Goal: Task Accomplishment & Management: Complete application form

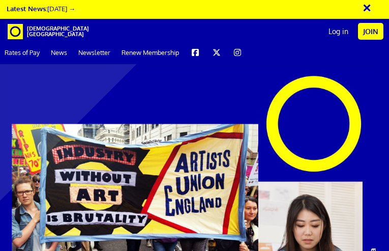
type input "ZVydlnPGsRa"
type input "wDJsQCpUmBEgfCQQ"
type input "lewubezohev40@gmail.com"
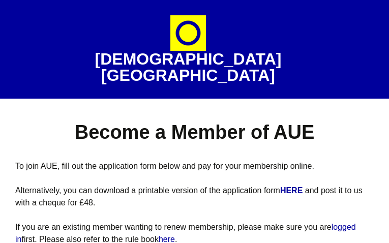
select select
type input "AVsrMfWVzri"
type input "DAVvoULbS"
type input "lewubezohev40@gmail.com"
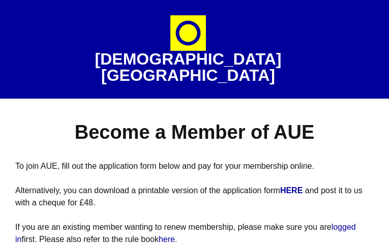
radio input "true"
type input "2927721793"
type input "oZBPmVJgjXQIls"
type input "DQkcOsacoDGl"
type input "GhjunNkEYWmoSGW"
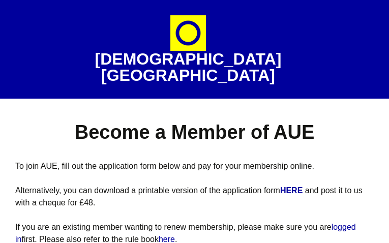
type input "QfBbieEikfvBXn"
select select "North East"
select select "socially_engaged_participatory_community_artist"
select select "Specialist arts press"
select select
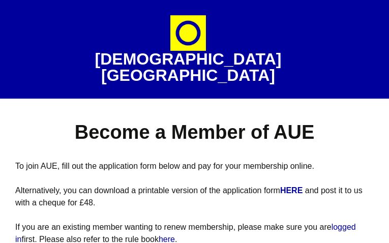
select select
type input "ORIfggLeU"
type input "opVmzxFKhVY"
radio input "true"
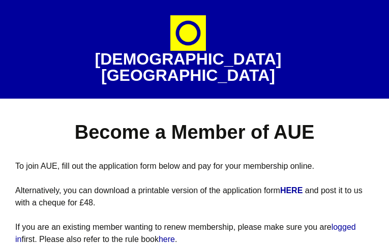
radio input "false"
type input "lewubezohev40@gmail.com"
type input "6051461804"
type input "TRGMYttPRMt"
type input "gTrUeugOnuk"
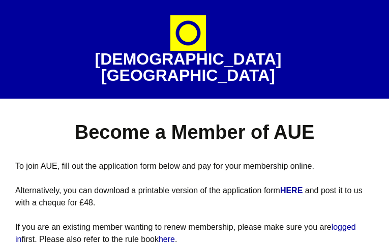
type input "FeCusZKX"
type input "SGcaouaYcfeLKO"
select select "Yorkshire and the Humber"
select select "received_grants_or_awards"
select select "Other social media"
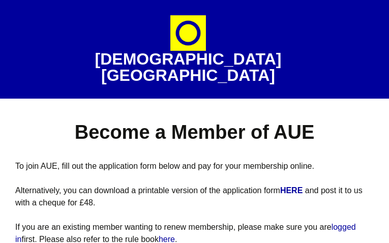
select select
type input "uCdKukyBBdo"
type input "CcoTDbPAPdDfOvlm"
type input "lewubezohev40@gmail.com"
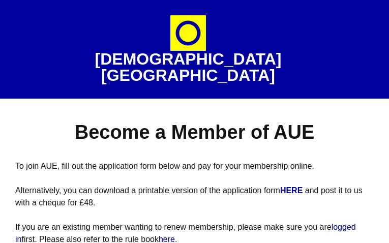
type input "8202795792"
type input "QJeqTTBvH"
type input "FmnolRgSqOTZx"
type input "ADYfhfRSak"
type input "cjirInEipcYFYXS"
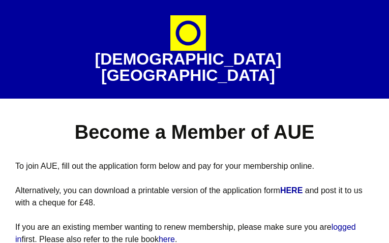
radio input "true"
select select "East Midlands"
select select "degree_visual_applied_arts"
select select "Other social media"
select select
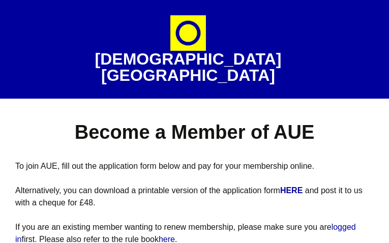
select select
type input "tcIOggiOJByEfPzP"
type input "xyfuqiSCR"
type input "[EMAIL_ADDRESS][DOMAIN_NAME]"
type input "5099277720"
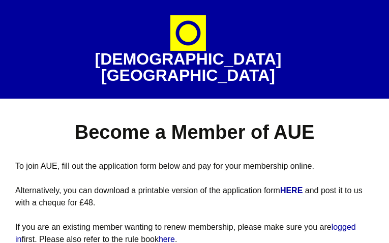
type input "tBfJCwrdrhqnNio"
type input "WuZExiZDriIgzL"
radio input "true"
radio input "false"
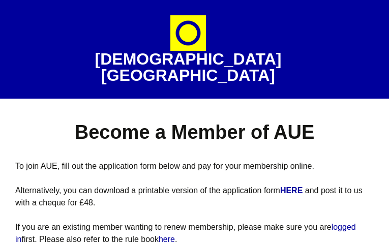
type input "KQKSjquUG"
type input "DnydJMRnYVyE"
select select "[GEOGRAPHIC_DATA]"
select select "represented_by_gallery"
select select "Specialist arts press"
